Goal: Task Accomplishment & Management: Manage account settings

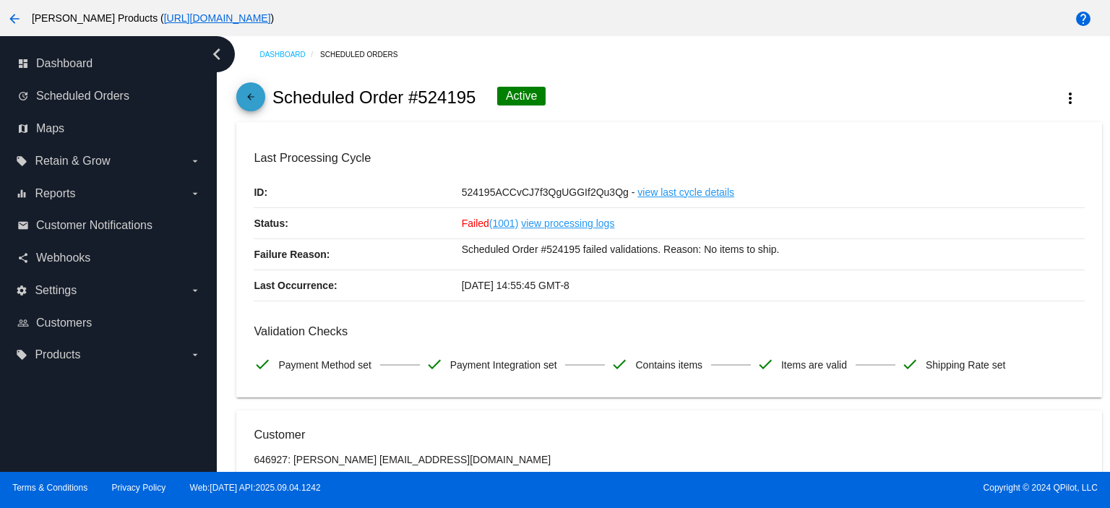
click at [250, 95] on mat-icon "arrow_back" at bounding box center [250, 100] width 17 height 17
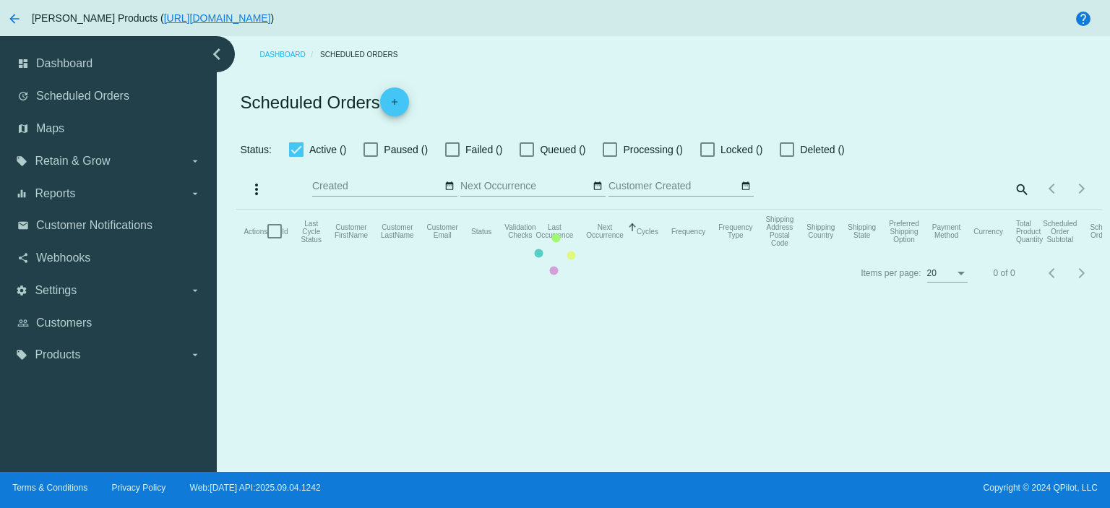
checkbox input "true"
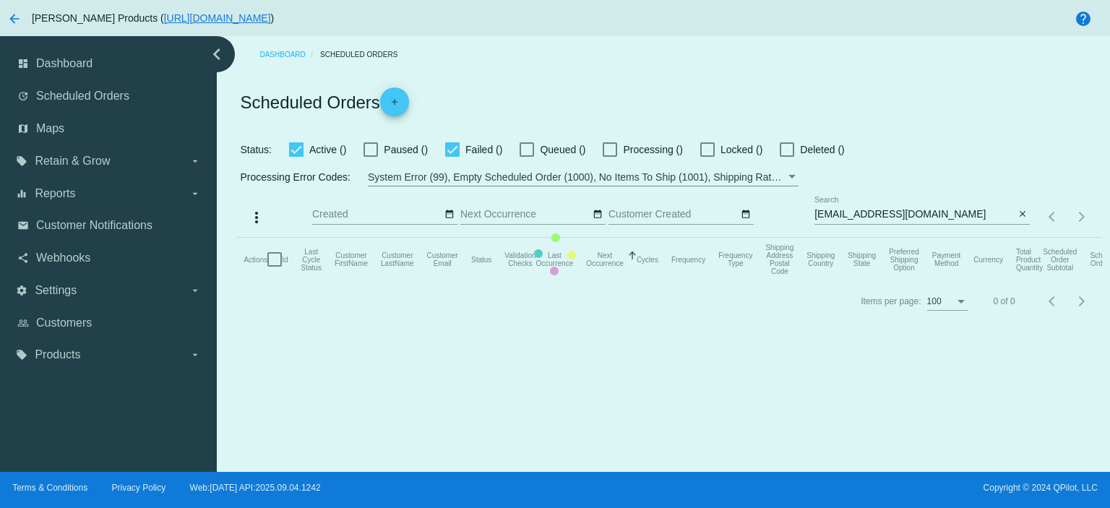
click at [900, 217] on input "[EMAIL_ADDRESS][DOMAIN_NAME]" at bounding box center [914, 215] width 200 height 12
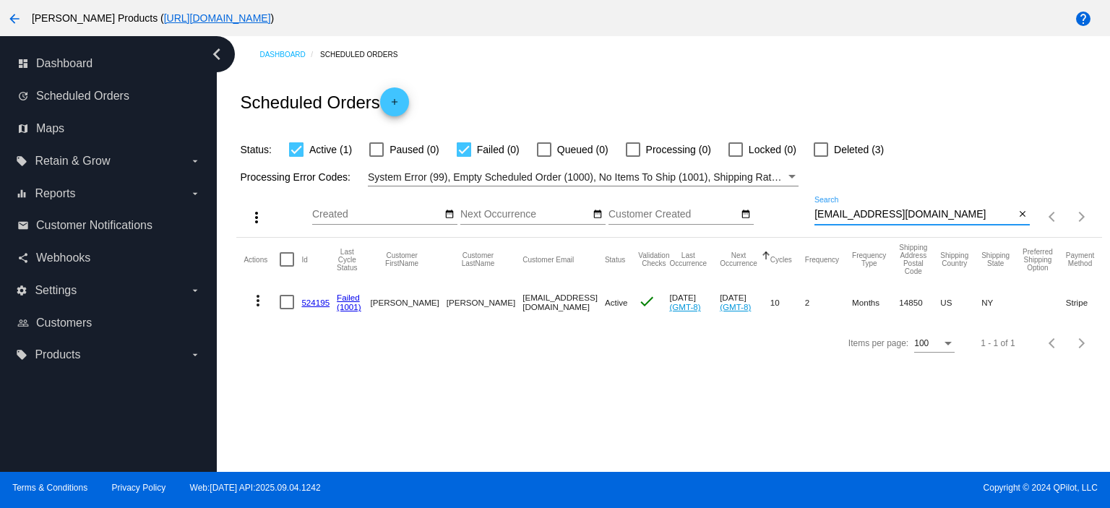
drag, startPoint x: 900, startPoint y: 217, endPoint x: 788, endPoint y: 221, distance: 112.0
click at [788, 221] on div "more_vert Sep Jan Feb Mar [DATE]" at bounding box center [668, 211] width 865 height 51
paste input "[EMAIL_ADDRESS][DOMAIN_NAME]"
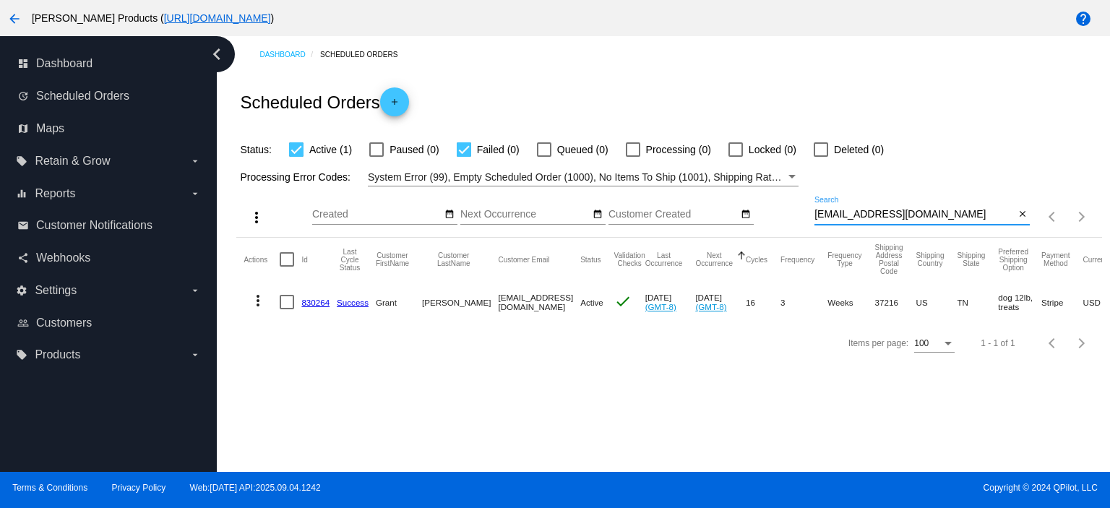
type input "[EMAIL_ADDRESS][DOMAIN_NAME]"
click at [311, 300] on link "830264" at bounding box center [315, 302] width 28 height 9
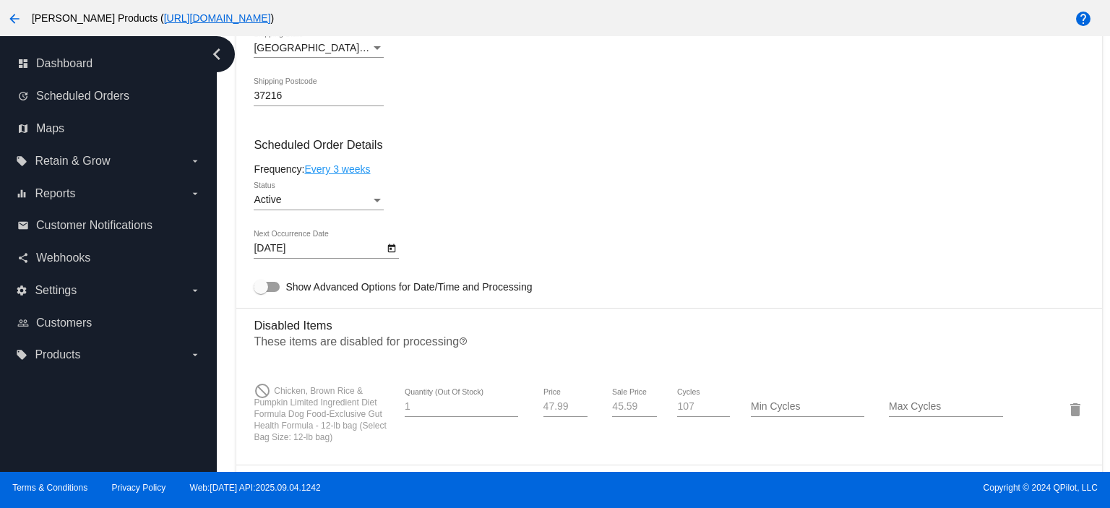
scroll to position [770, 0]
click at [288, 248] on body "arrow_back Lucy Pet Products ( https://www.lucypetproducts.com ) help dashboard…" at bounding box center [555, 254] width 1110 height 508
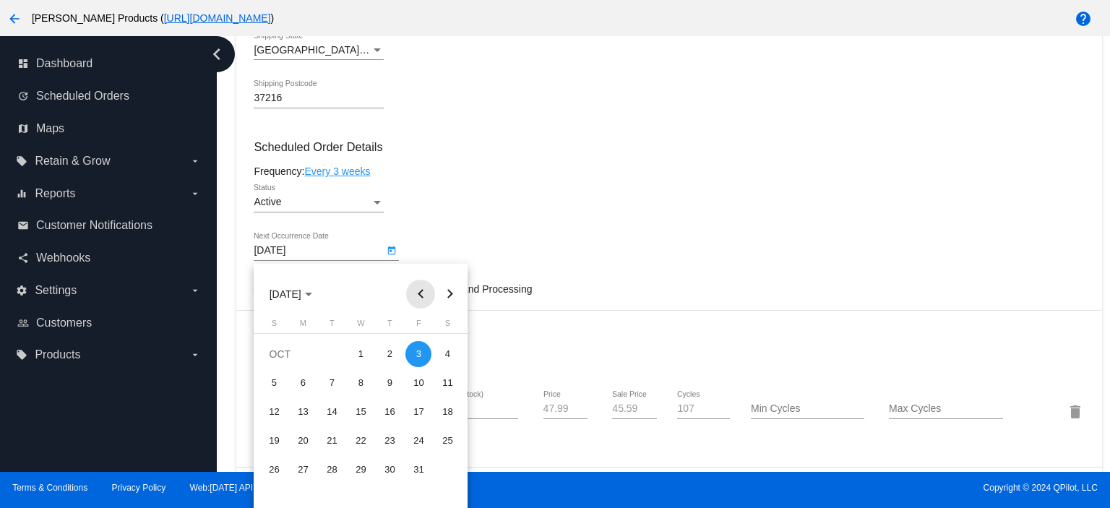
click at [423, 292] on button "Previous month" at bounding box center [420, 294] width 29 height 29
click at [303, 442] on div "15" at bounding box center [303, 441] width 26 height 26
type input "[DATE]"
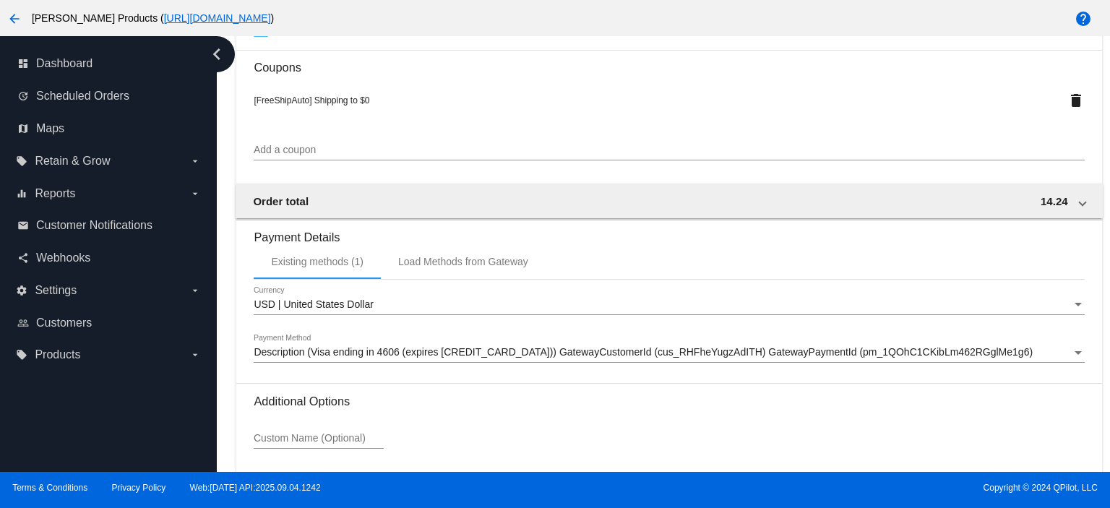
scroll to position [1567, 0]
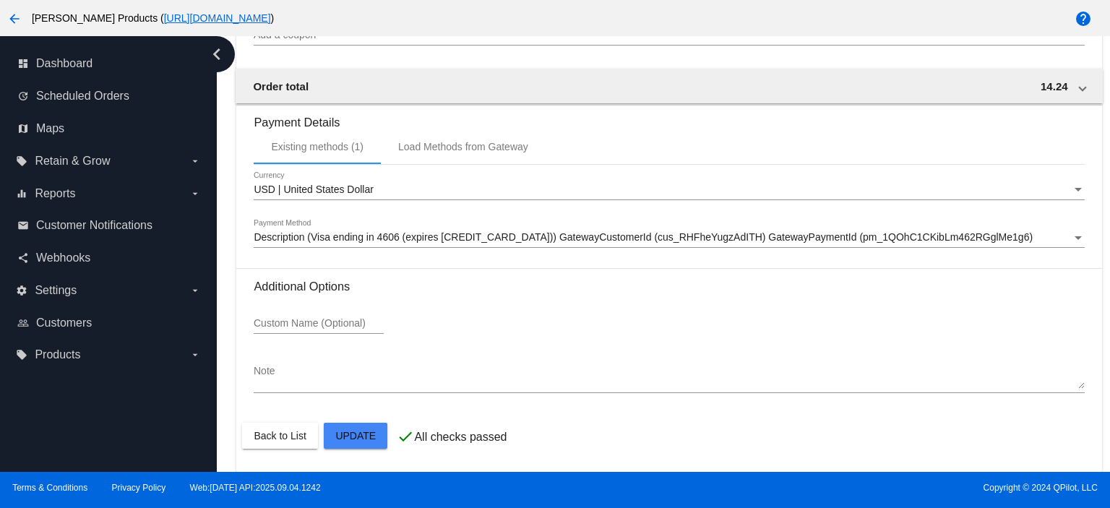
click at [880, 368] on div at bounding box center [555, 254] width 1110 height 508
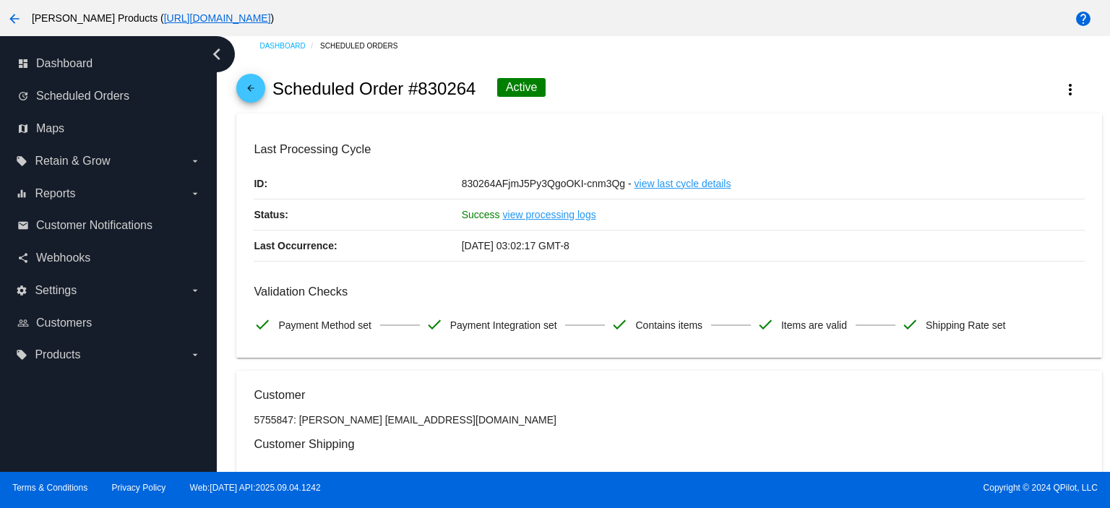
scroll to position [0, 0]
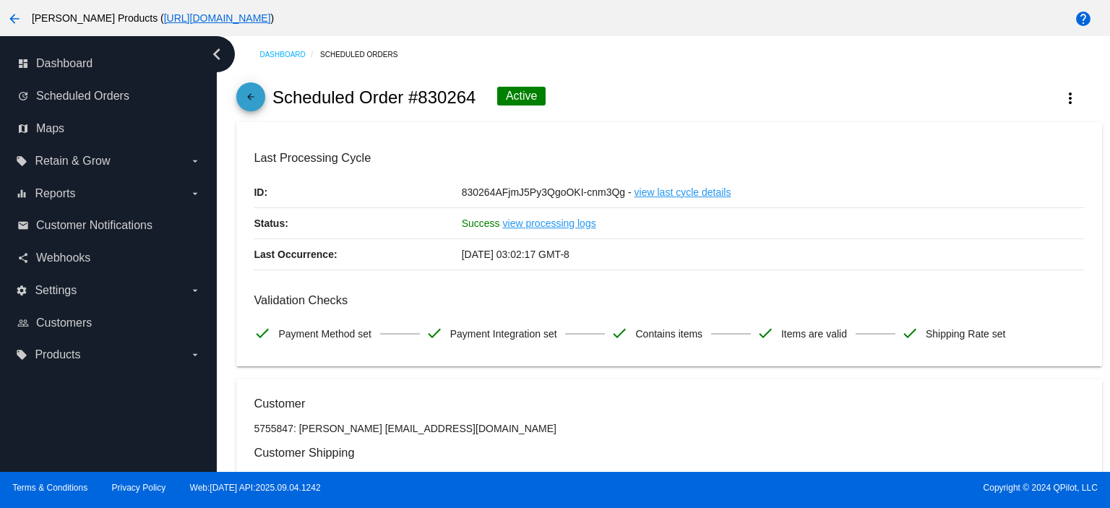
click at [249, 92] on mat-icon "arrow_back" at bounding box center [250, 100] width 17 height 17
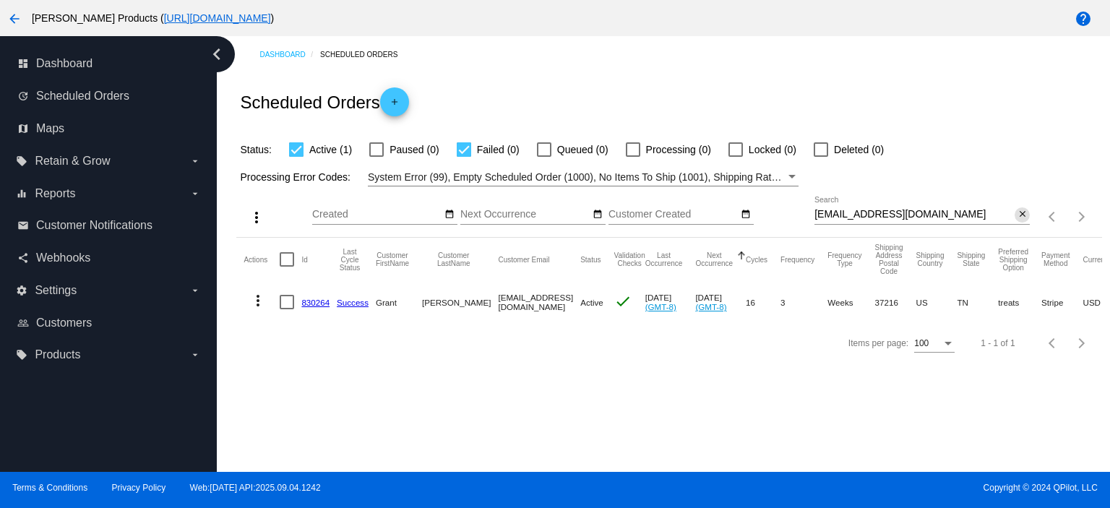
click at [1020, 207] on button "close" at bounding box center [1021, 214] width 15 height 15
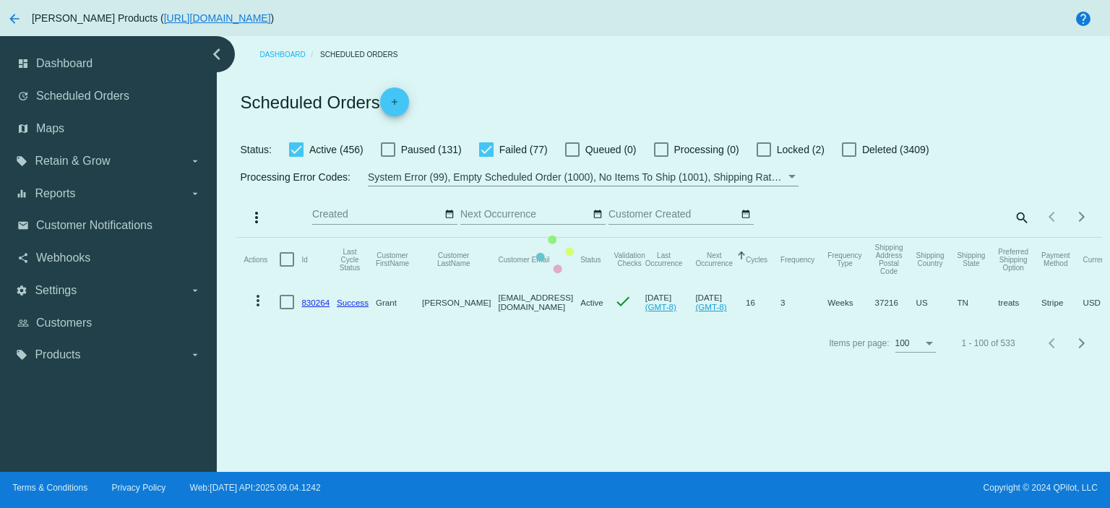
click at [483, 238] on mat-table "Actions Id Last Cycle Status Customer FirstName Customer LastName Customer Emai…" at bounding box center [668, 280] width 865 height 85
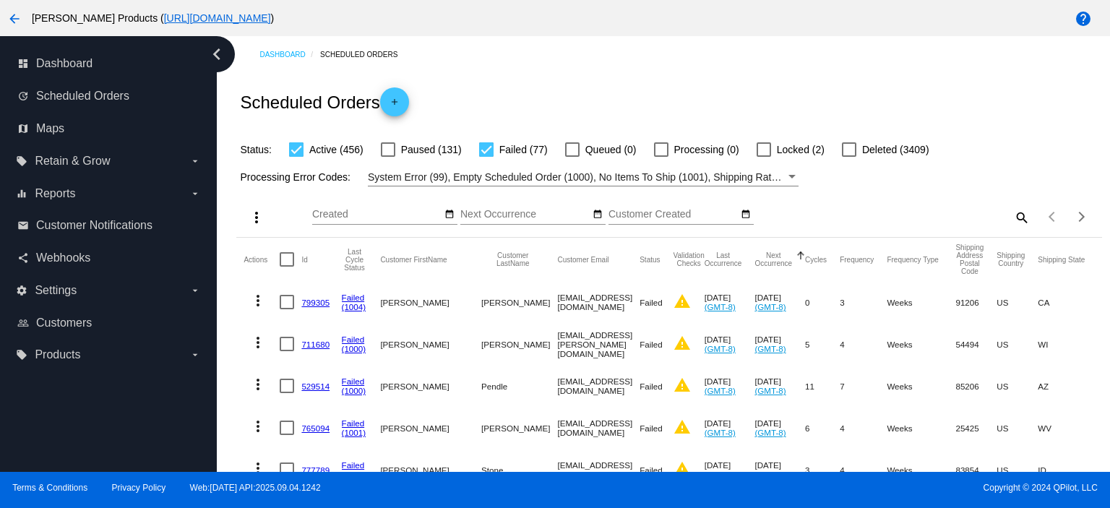
click at [486, 154] on div at bounding box center [486, 149] width 14 height 14
click at [486, 157] on input "Failed (77)" at bounding box center [486, 157] width 1 height 1
checkbox input "false"
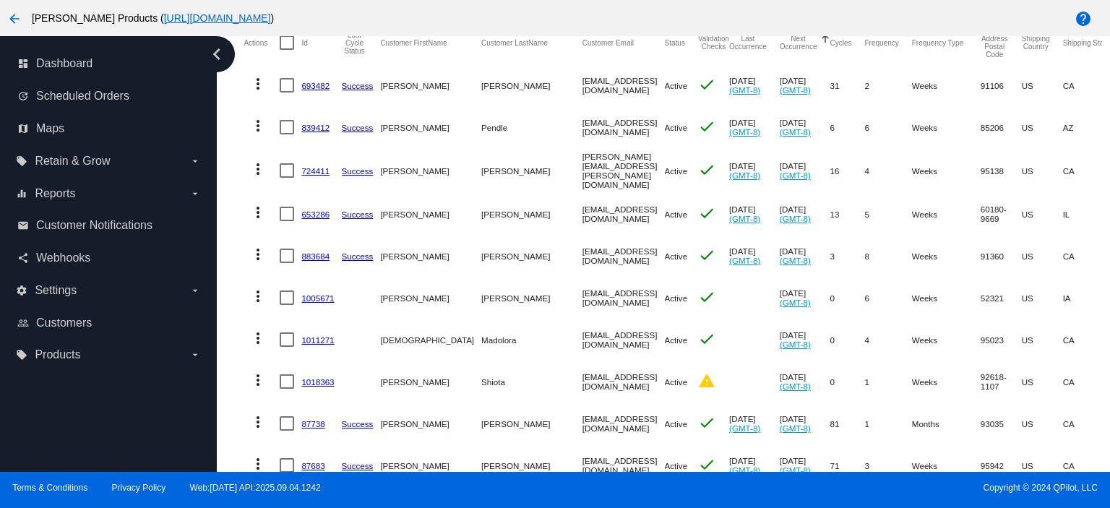
scroll to position [192, 0]
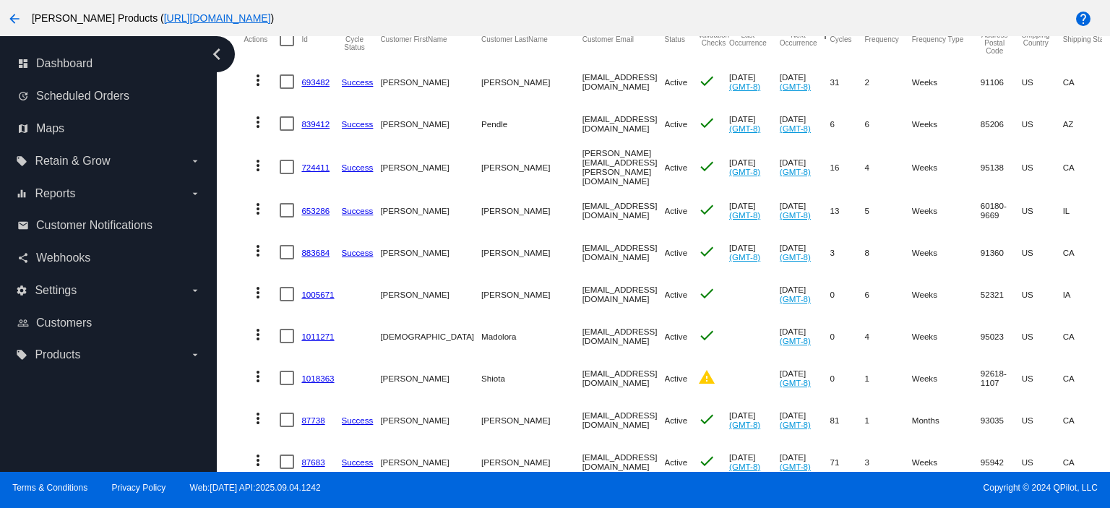
click at [316, 375] on link "1018363" at bounding box center [317, 378] width 33 height 9
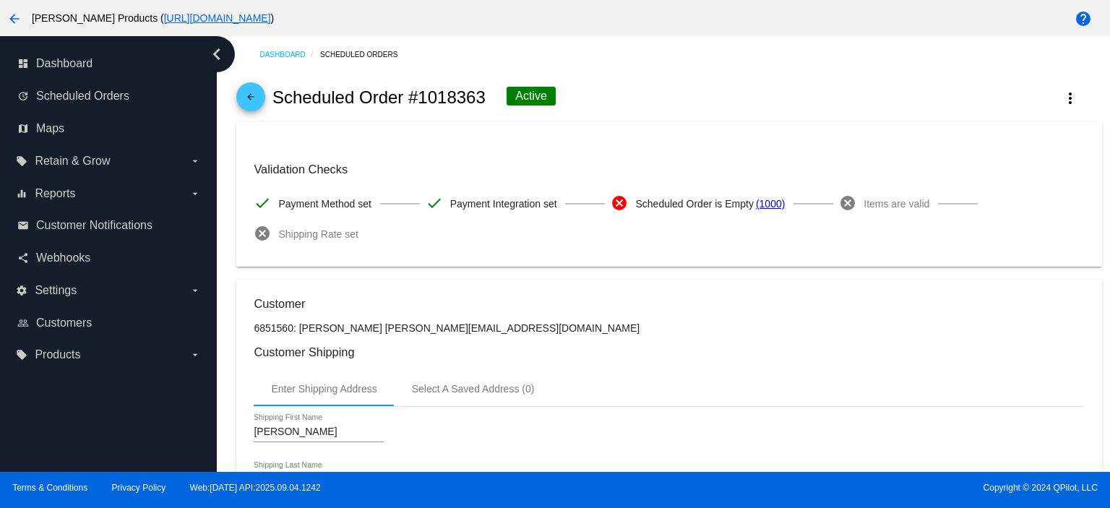
click at [256, 100] on mat-icon "arrow_back" at bounding box center [250, 100] width 17 height 17
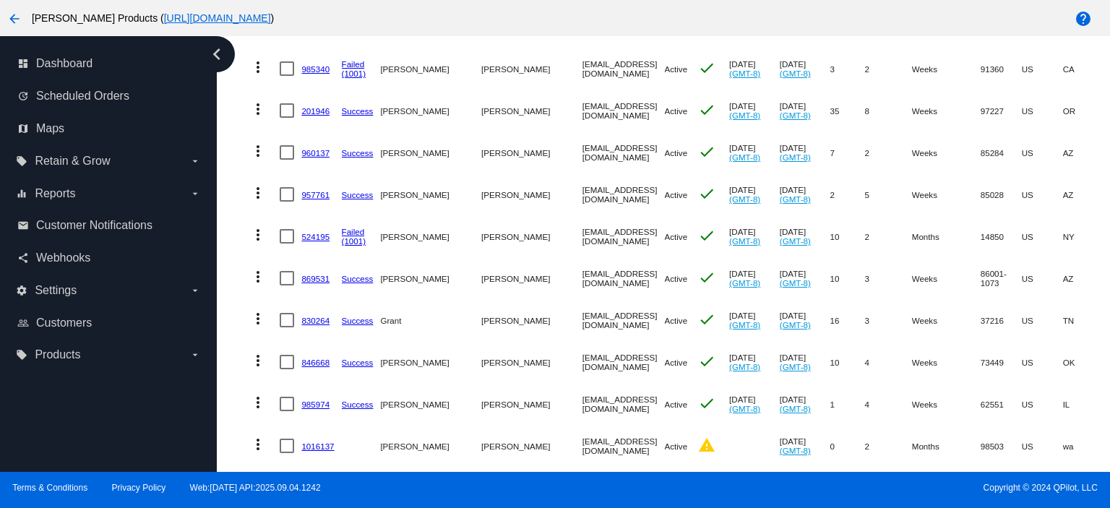
scroll to position [1252, 0]
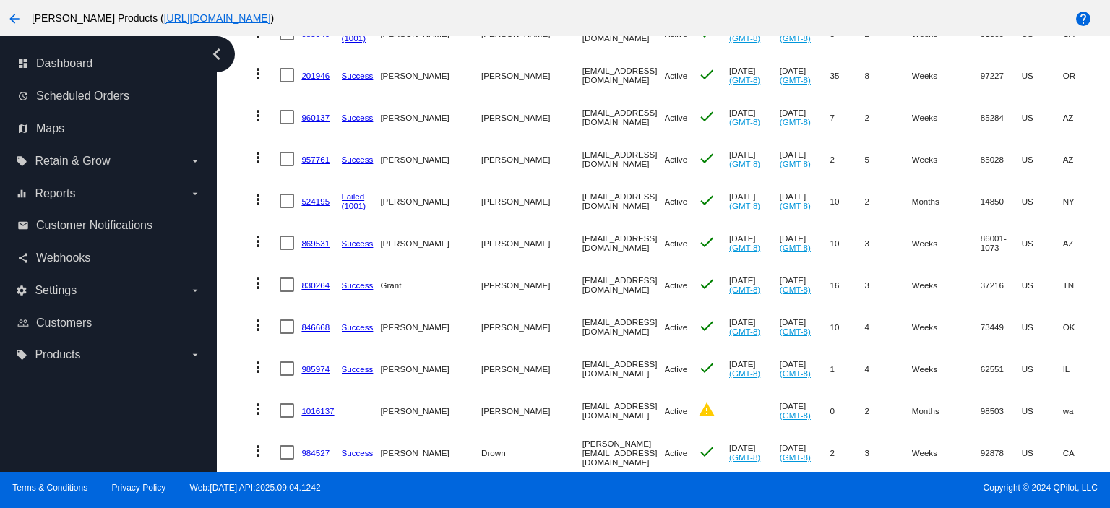
click at [314, 406] on link "1016137" at bounding box center [317, 410] width 33 height 9
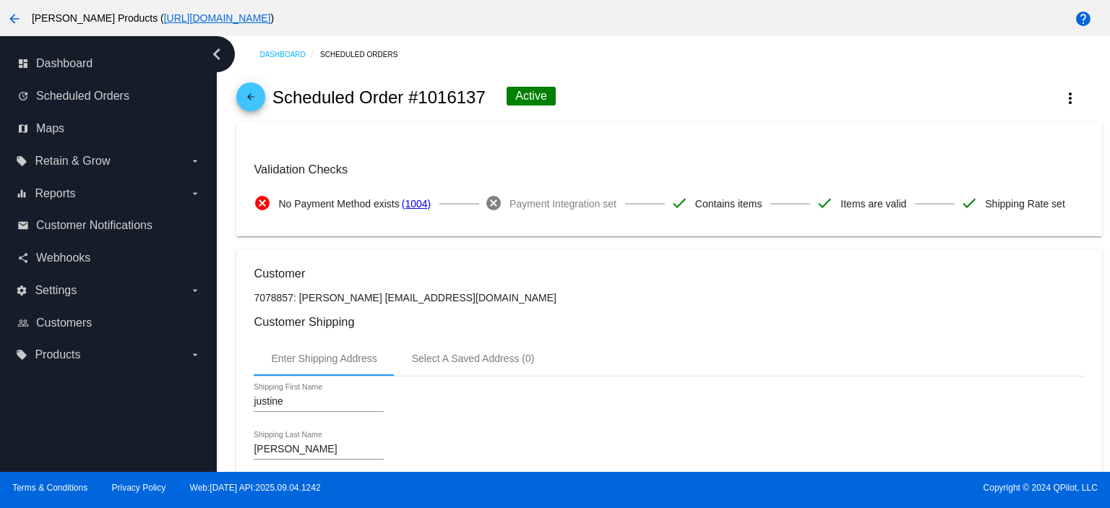
click at [257, 98] on mat-icon "arrow_back" at bounding box center [250, 100] width 17 height 17
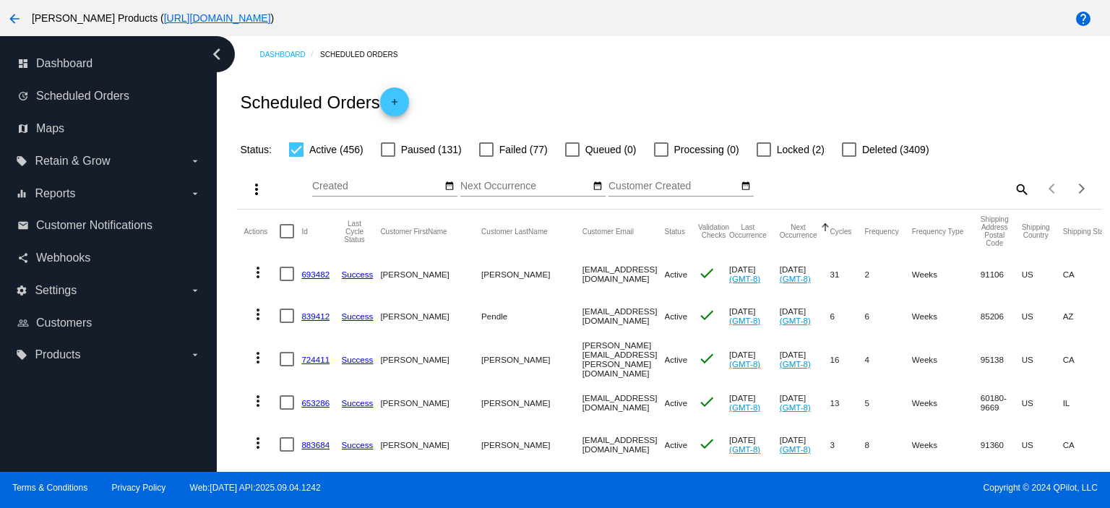
click at [1012, 189] on mat-icon "search" at bounding box center [1020, 189] width 17 height 22
click at [844, 184] on input "Search" at bounding box center [921, 187] width 215 height 12
click at [1012, 184] on mat-icon "search" at bounding box center [1020, 189] width 17 height 22
click at [862, 178] on div "Search" at bounding box center [921, 182] width 215 height 28
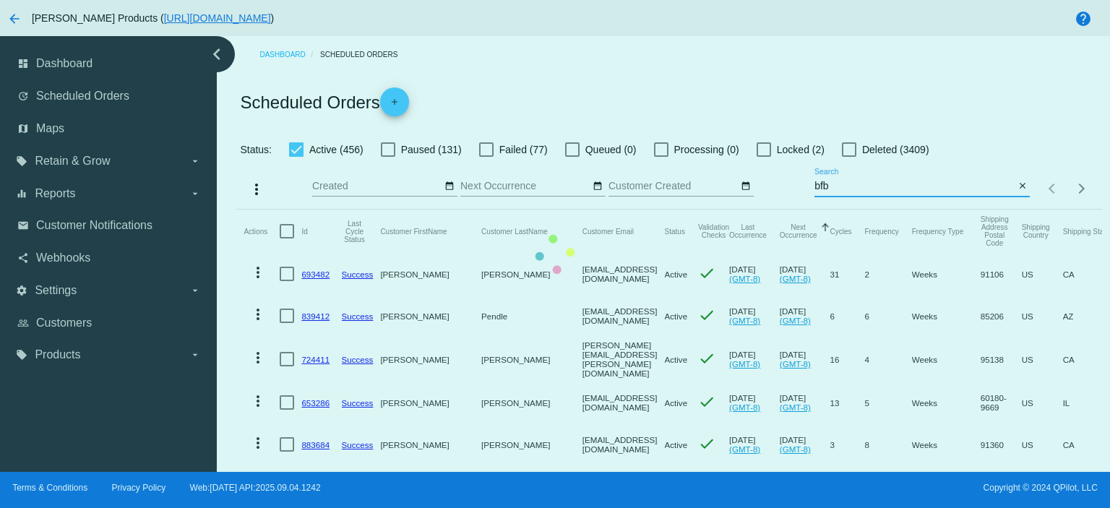
type input "[EMAIL_ADDRESS][DOMAIN_NAME]"
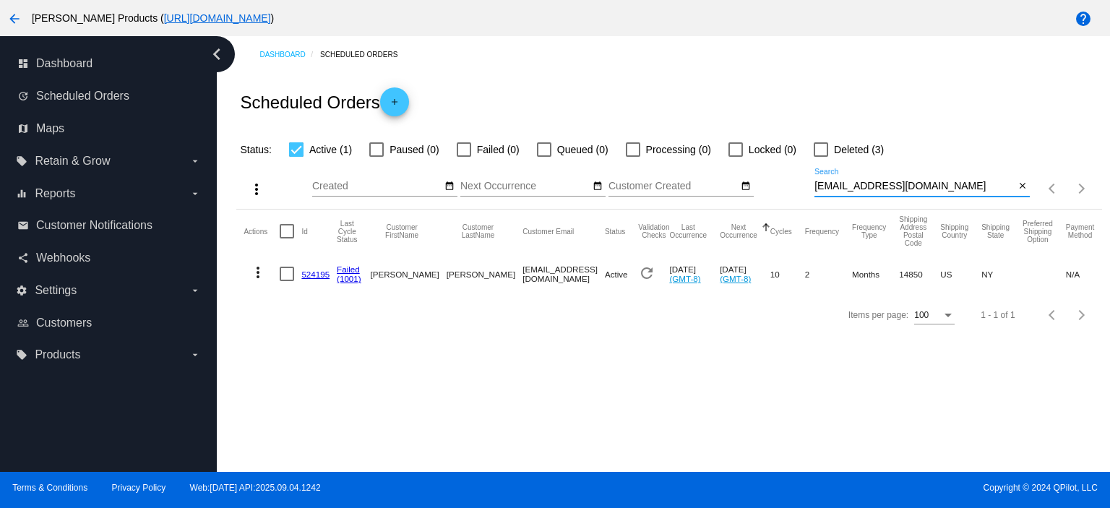
click at [312, 274] on link "524195" at bounding box center [315, 273] width 28 height 9
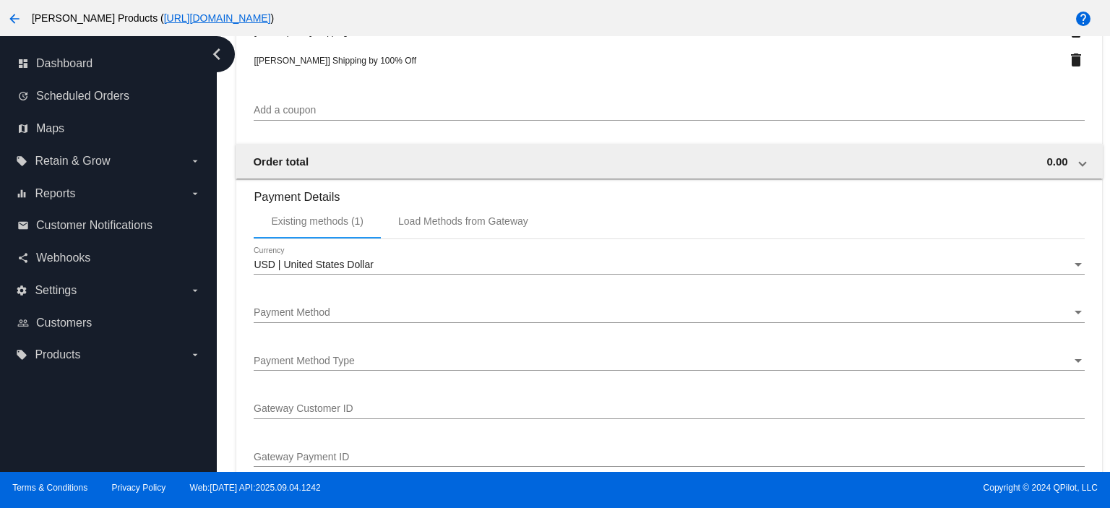
scroll to position [1445, 0]
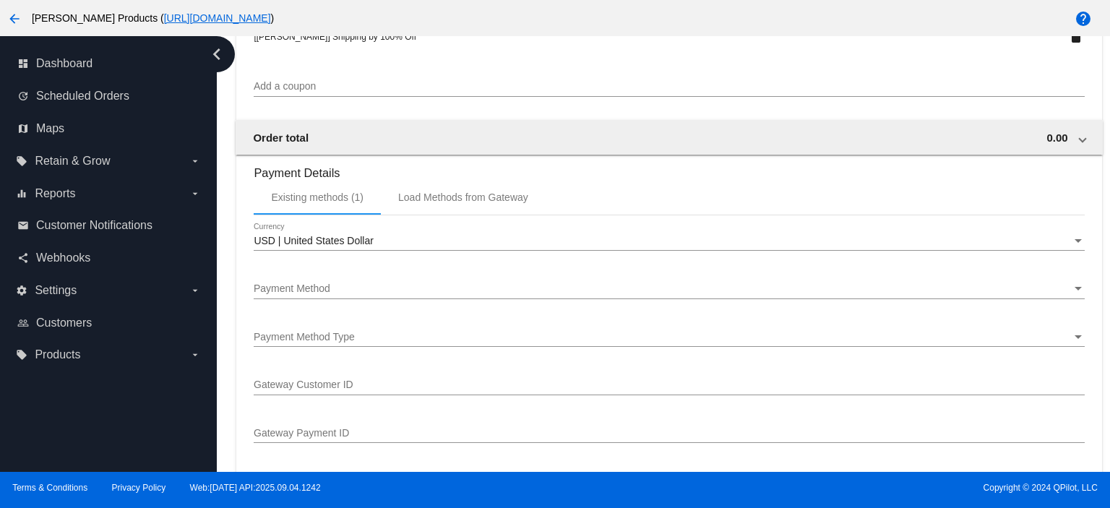
click at [365, 280] on div "Payment Method Payment Method" at bounding box center [669, 285] width 830 height 28
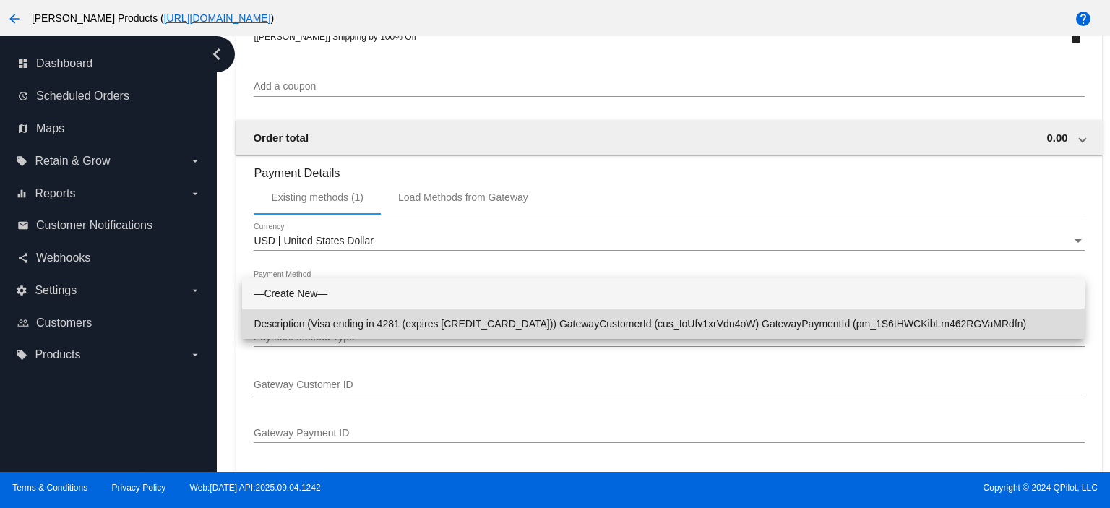
click at [365, 323] on span "Description (Visa ending in 4281 (expires [CREDIT_CARD_DATA])) GatewayCustomerI…" at bounding box center [663, 324] width 819 height 30
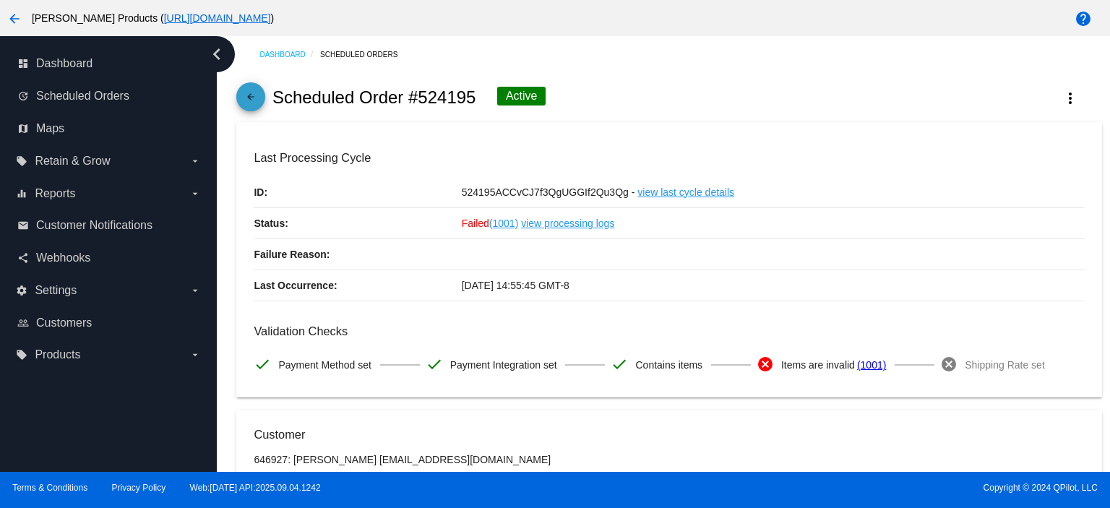
click at [243, 94] on mat-icon "arrow_back" at bounding box center [250, 100] width 17 height 17
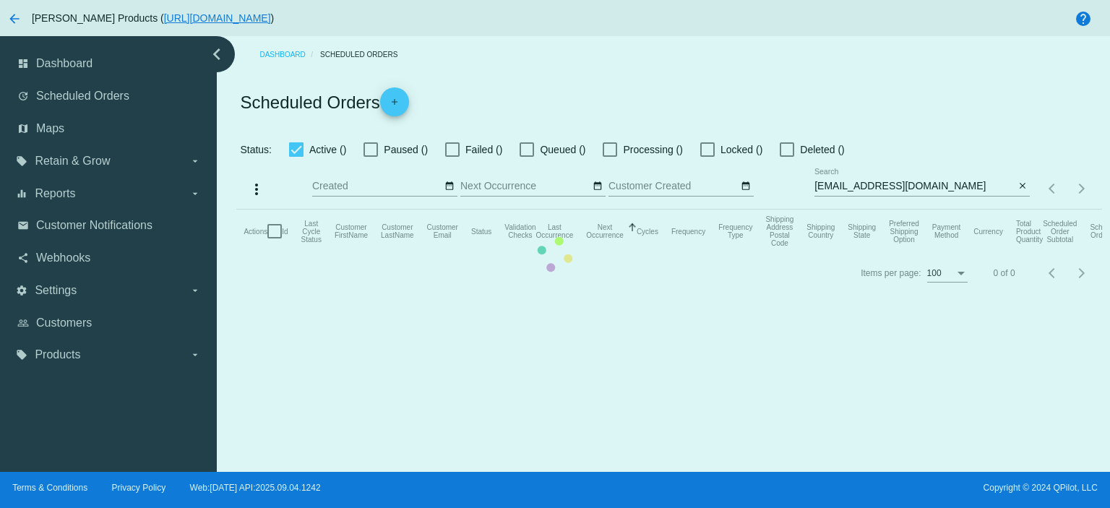
click at [899, 210] on mat-table "Actions Id Last Cycle Status Customer FirstName Customer LastName Customer Emai…" at bounding box center [668, 231] width 865 height 43
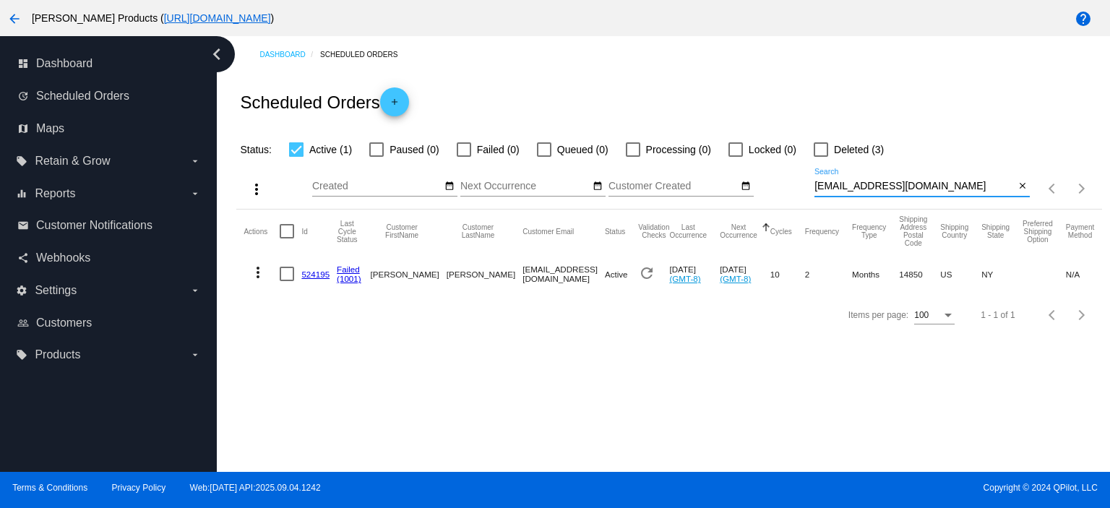
drag, startPoint x: 898, startPoint y: 185, endPoint x: 807, endPoint y: 185, distance: 91.0
click at [807, 185] on div "more_vert Sep Jan Feb Mar [DATE]" at bounding box center [668, 183] width 865 height 51
paste input "[EMAIL_ADDRESS][DOMAIN_NAME]"
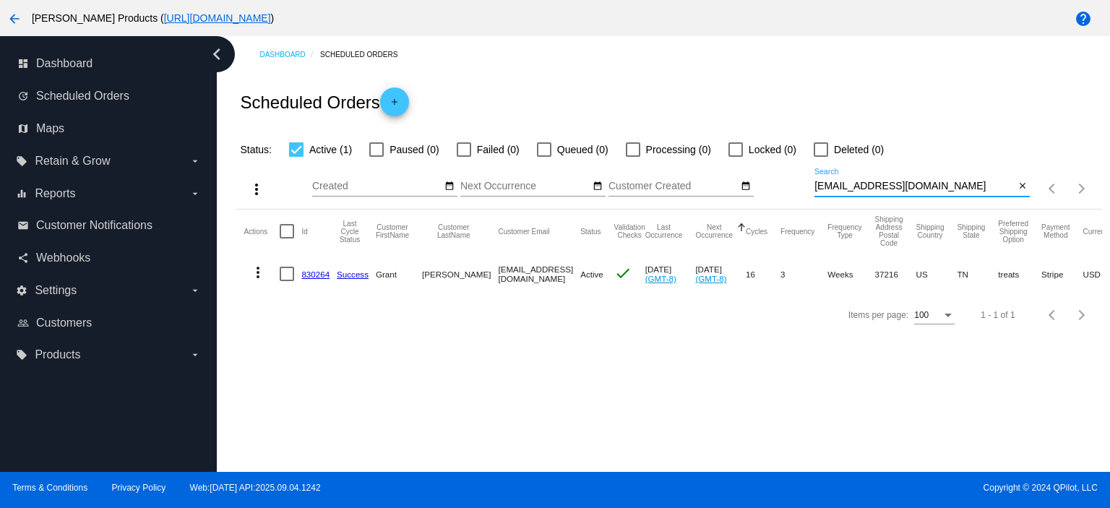
type input "[EMAIL_ADDRESS][DOMAIN_NAME]"
click at [309, 273] on link "830264" at bounding box center [315, 273] width 28 height 9
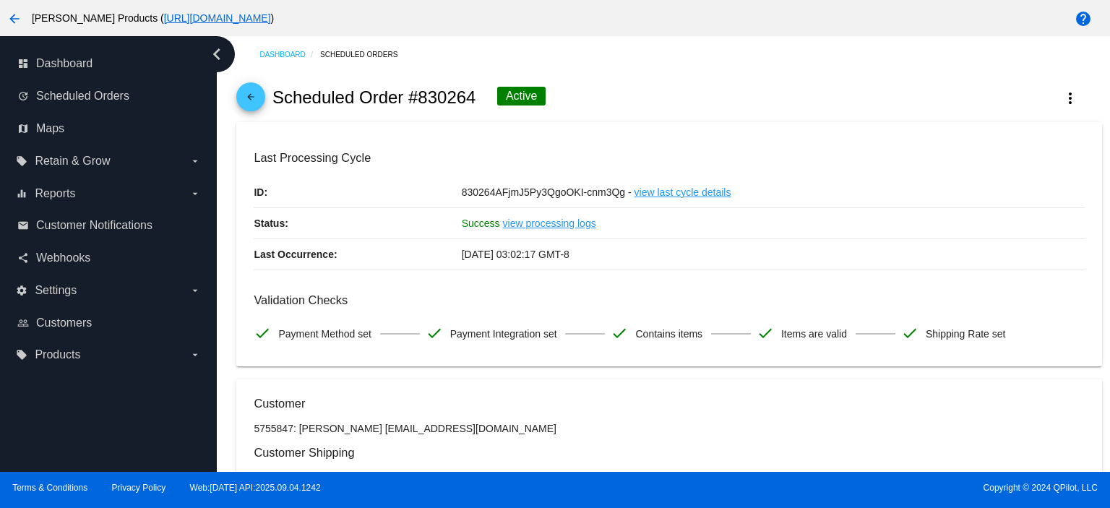
click at [251, 99] on mat-icon "arrow_back" at bounding box center [250, 100] width 17 height 17
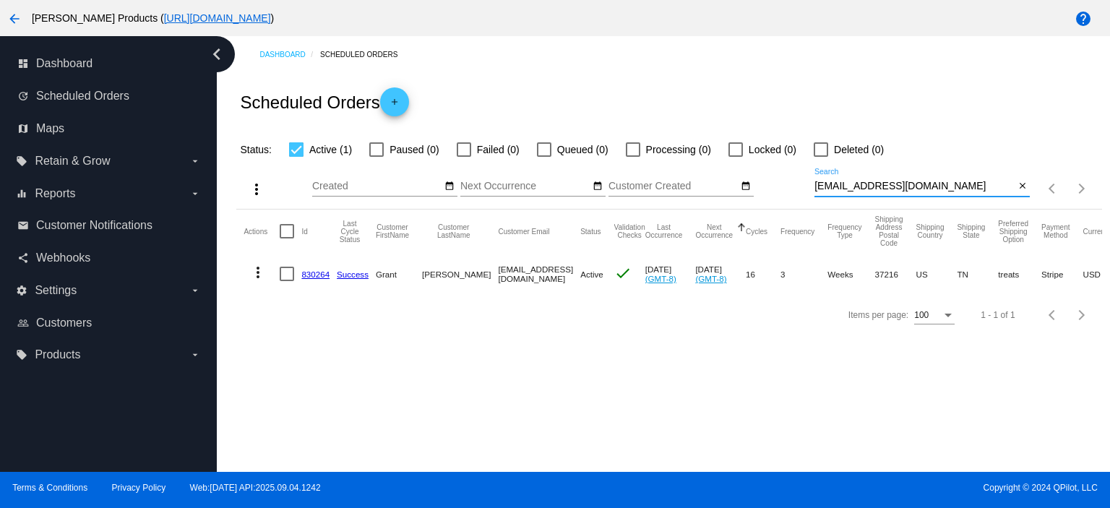
drag, startPoint x: 920, startPoint y: 189, endPoint x: 750, endPoint y: 199, distance: 170.9
click at [751, 200] on div "more_vert Sep Jan Feb Mar [DATE]" at bounding box center [668, 183] width 865 height 51
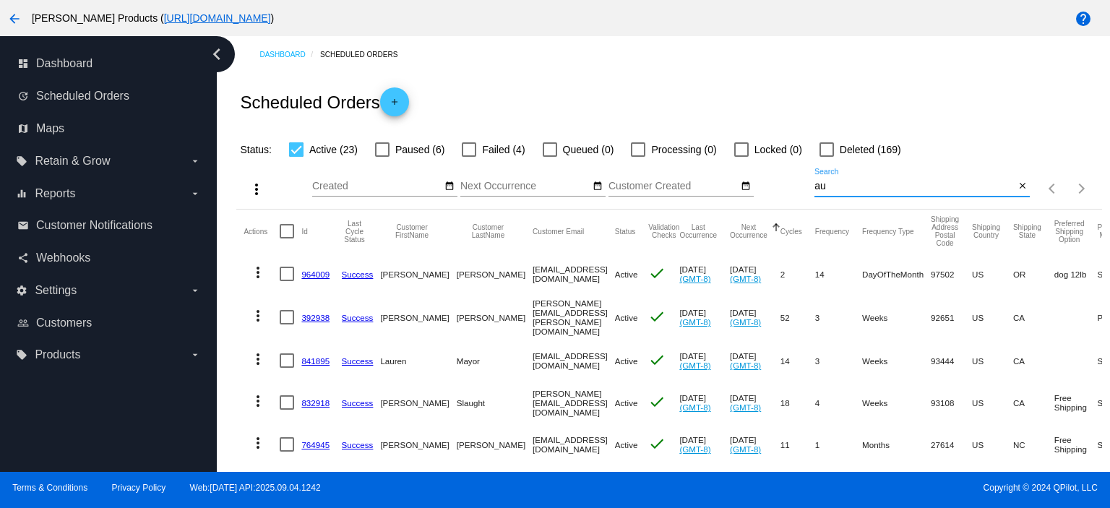
type input "[EMAIL_ADDRESS][DOMAIN_NAME]"
